Goal: Task Accomplishment & Management: Manage account settings

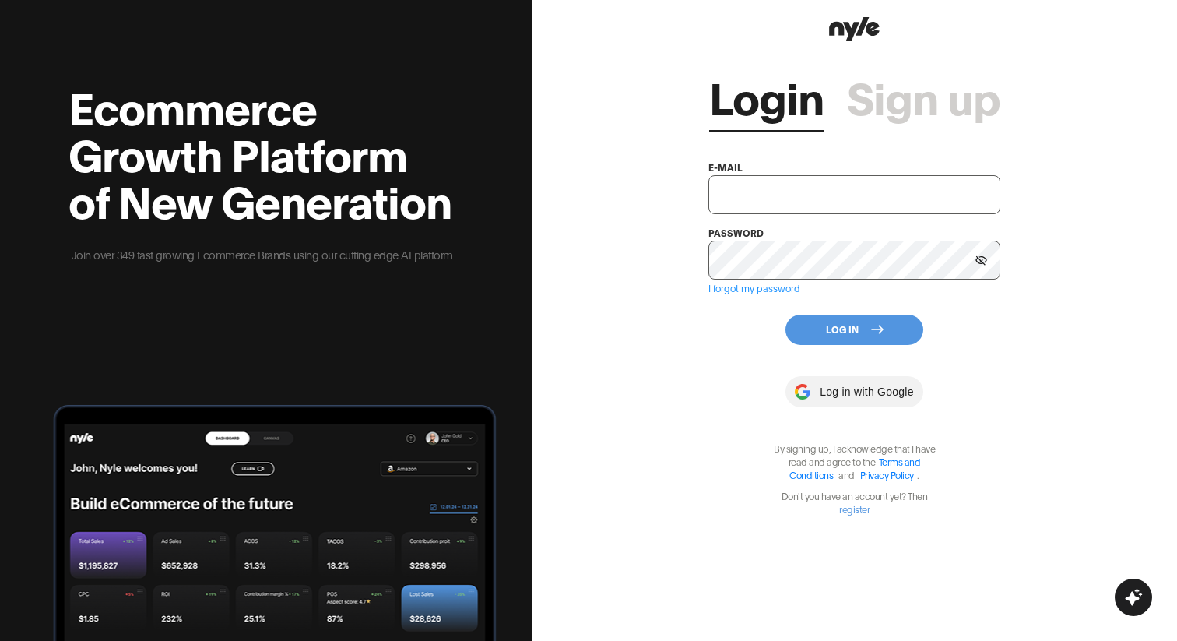
click at [730, 190] on input "text" at bounding box center [854, 194] width 292 height 39
paste input "[EMAIL_ADDRESS][PERSON_NAME]"
type input "[EMAIL_ADDRESS][PERSON_NAME]"
